Goal: Task Accomplishment & Management: Manage account settings

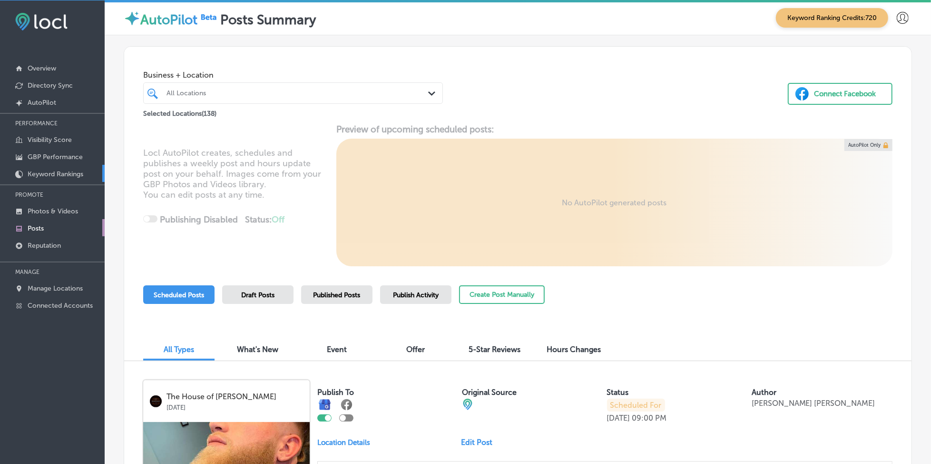
scroll to position [2, 0]
click at [58, 244] on p "Reputation" at bounding box center [44, 245] width 33 height 8
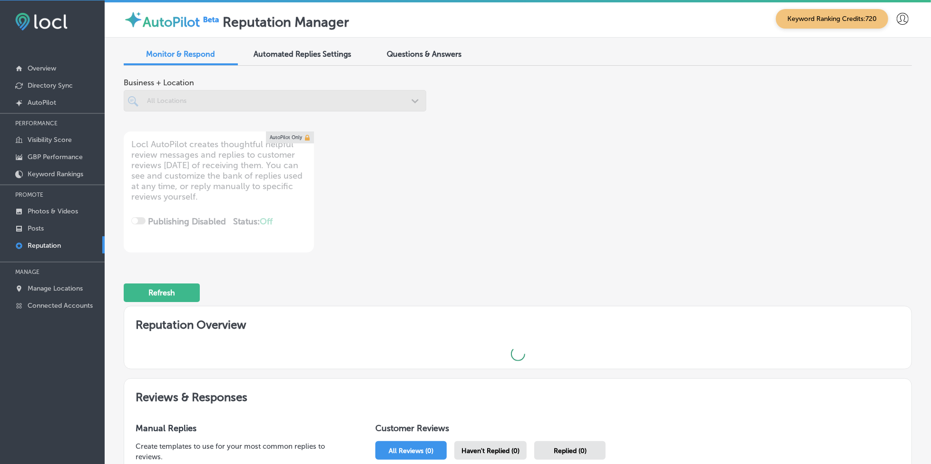
click at [197, 108] on div at bounding box center [275, 100] width 303 height 21
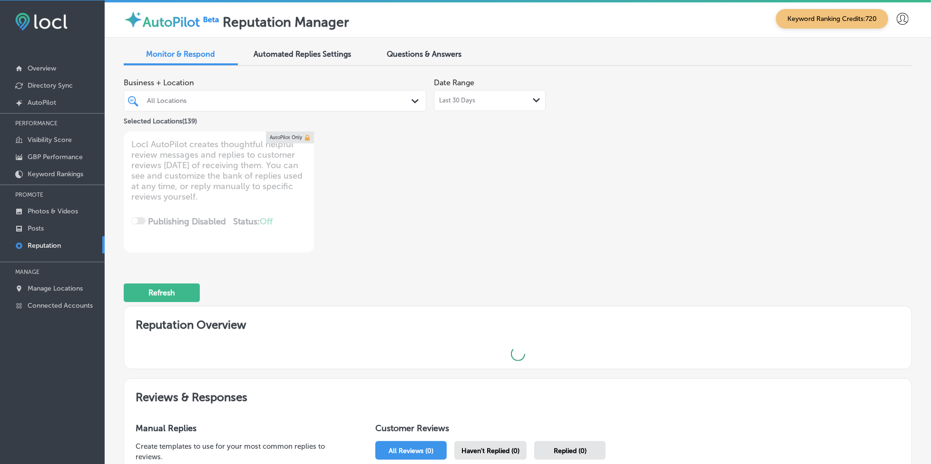
click at [232, 95] on div at bounding box center [262, 100] width 232 height 13
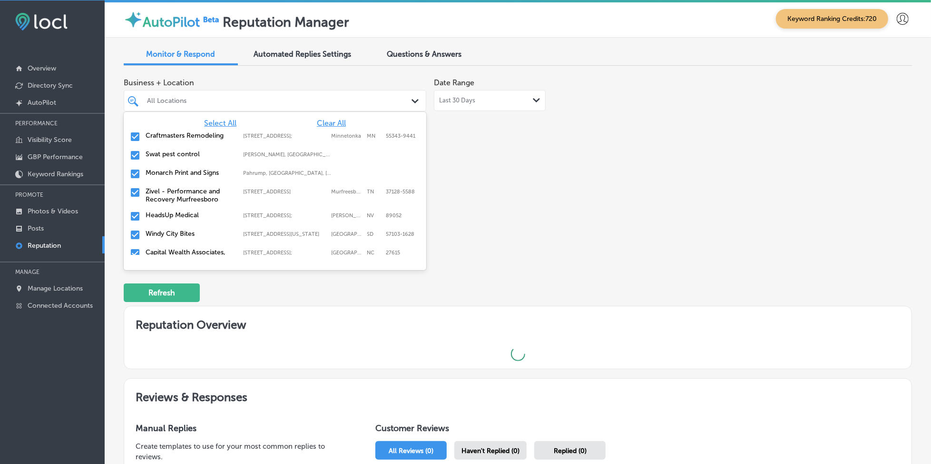
click at [330, 120] on span "Clear All" at bounding box center [331, 123] width 29 height 9
type textarea "x"
type input "no"
type textarea "x"
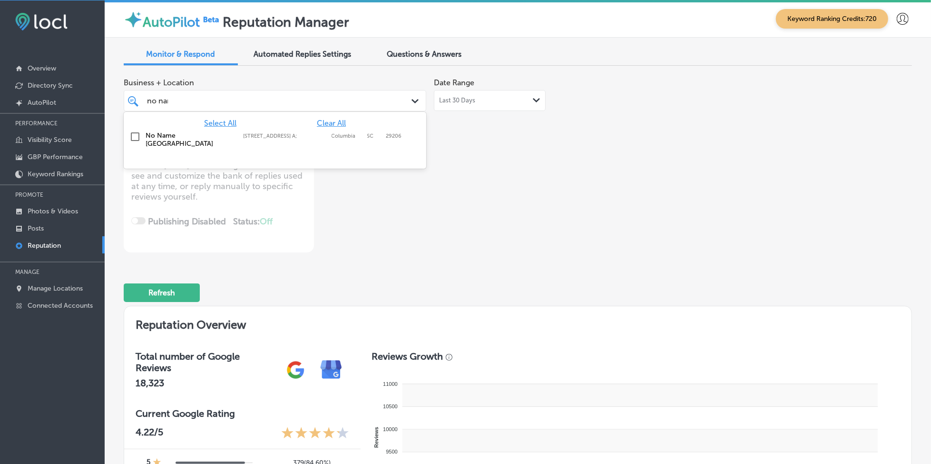
type input "no name"
click at [335, 133] on label "Columbia" at bounding box center [347, 136] width 31 height 6
type textarea "x"
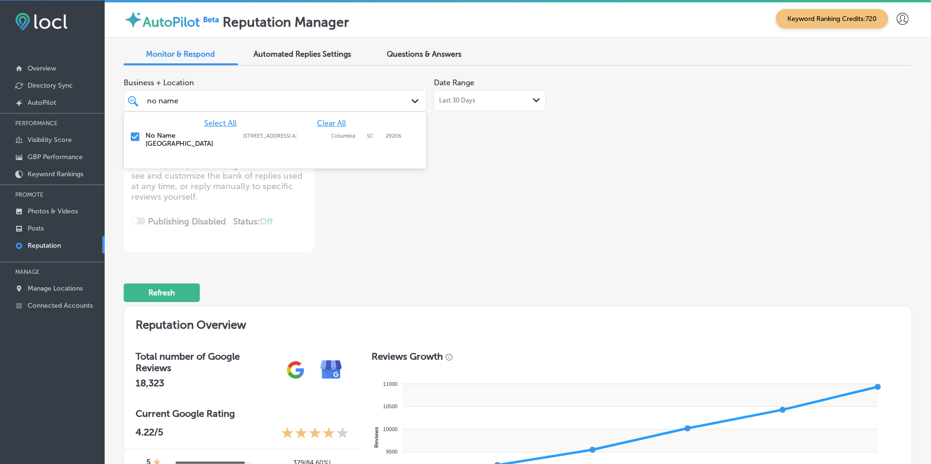
type input "no name"
click at [516, 158] on div "Business + Location option [STREET_ADDRESS] A; , selected. option [STREET_ADDRE…" at bounding box center [360, 162] width 473 height 179
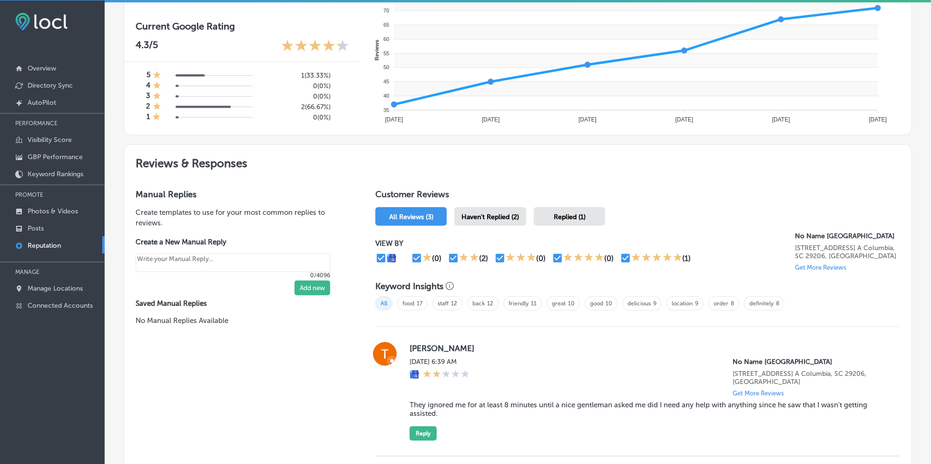
click at [482, 214] on span "Haven't Replied (2)" at bounding box center [491, 217] width 58 height 8
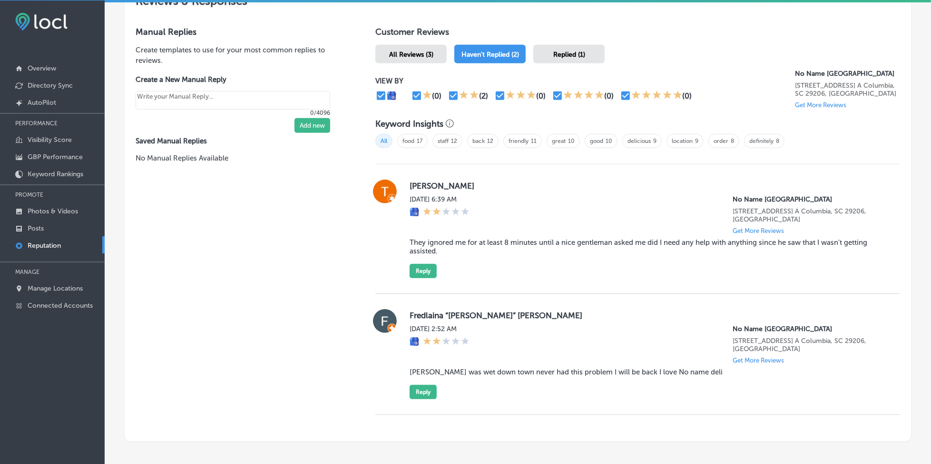
scroll to position [518, 0]
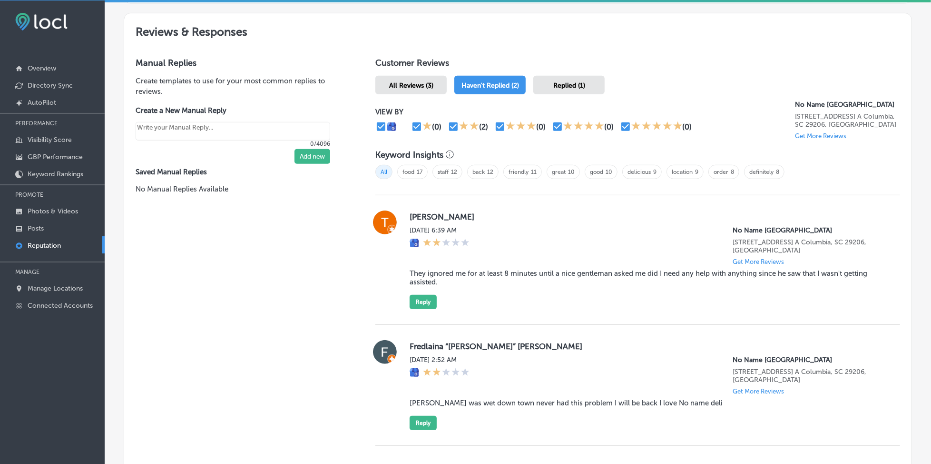
click at [544, 80] on div "Replied (1)" at bounding box center [569, 85] width 71 height 19
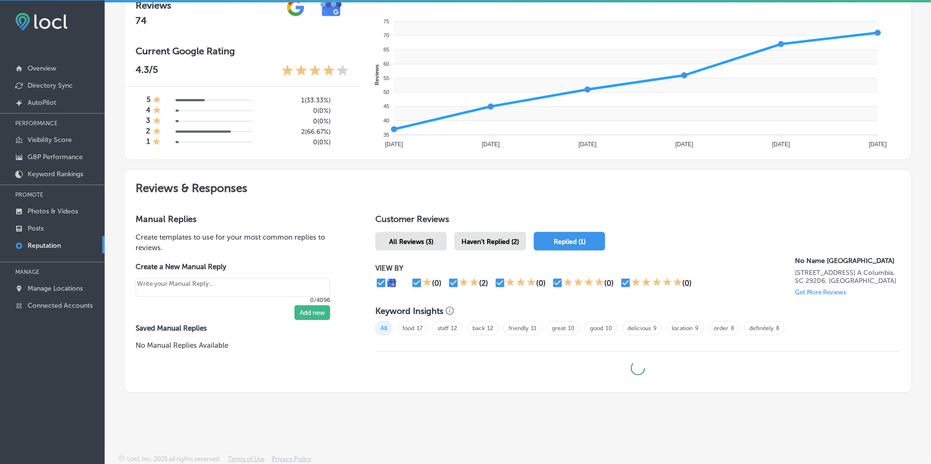
scroll to position [518, 0]
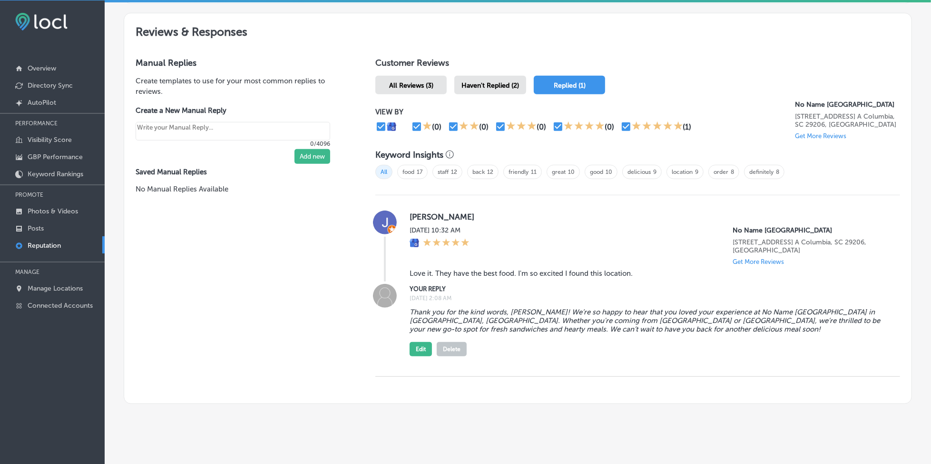
click at [482, 81] on span "Haven't Replied (2)" at bounding box center [491, 85] width 58 height 8
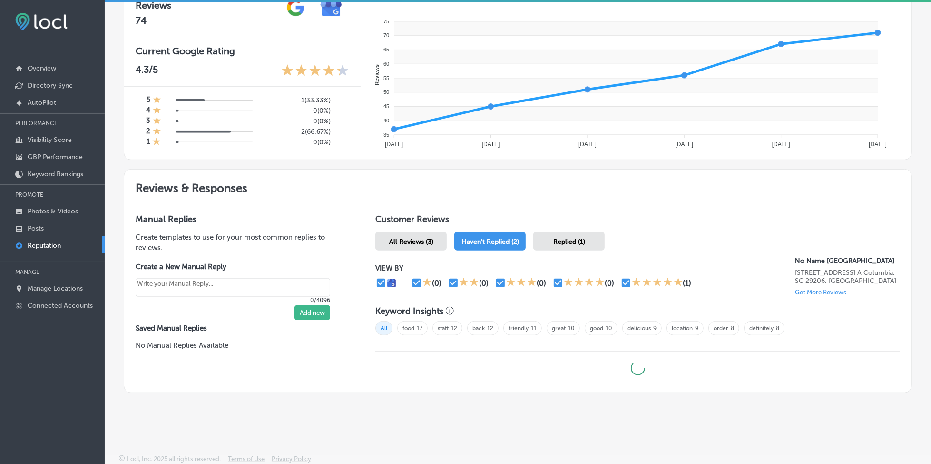
type textarea "x"
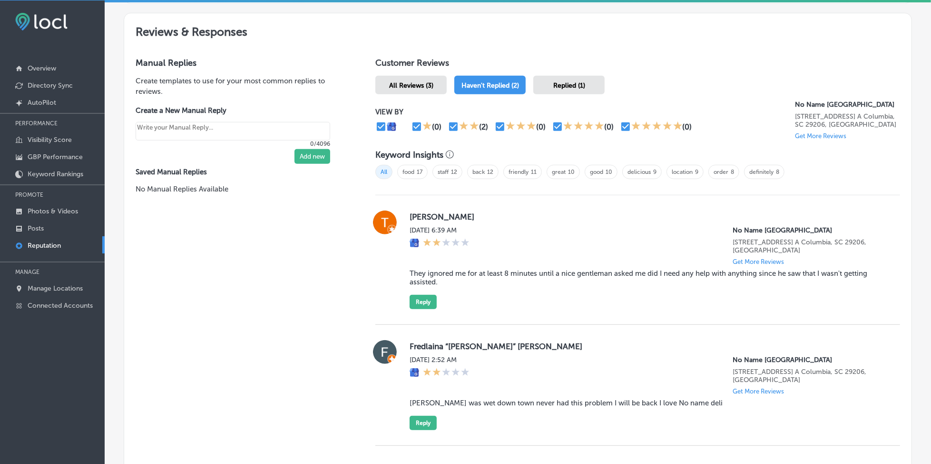
scroll to position [582, 0]
